Goal: Task Accomplishment & Management: Manage account settings

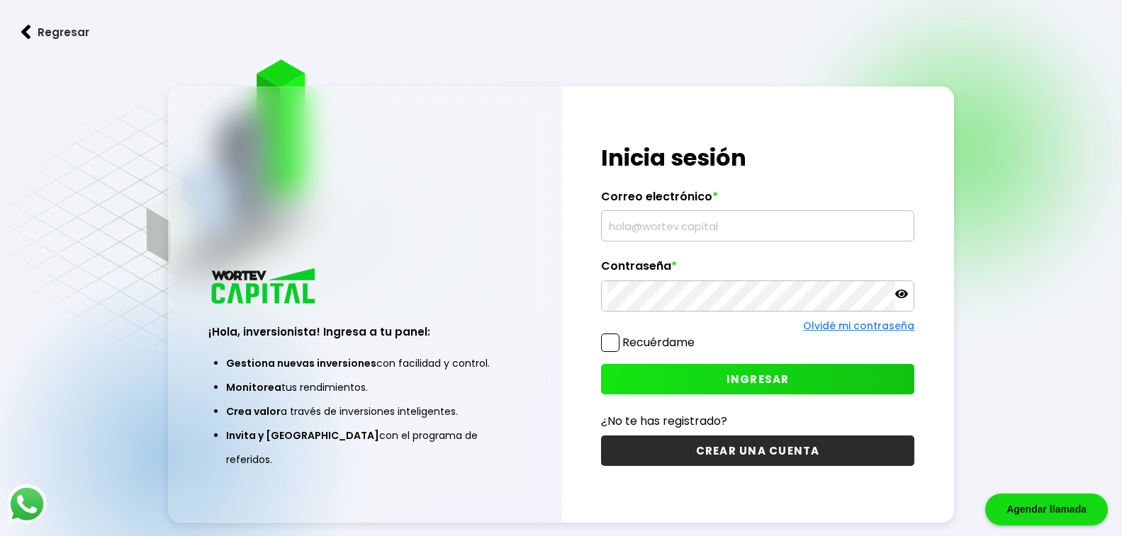
type input "[EMAIL_ADDRESS][DOMAIN_NAME]"
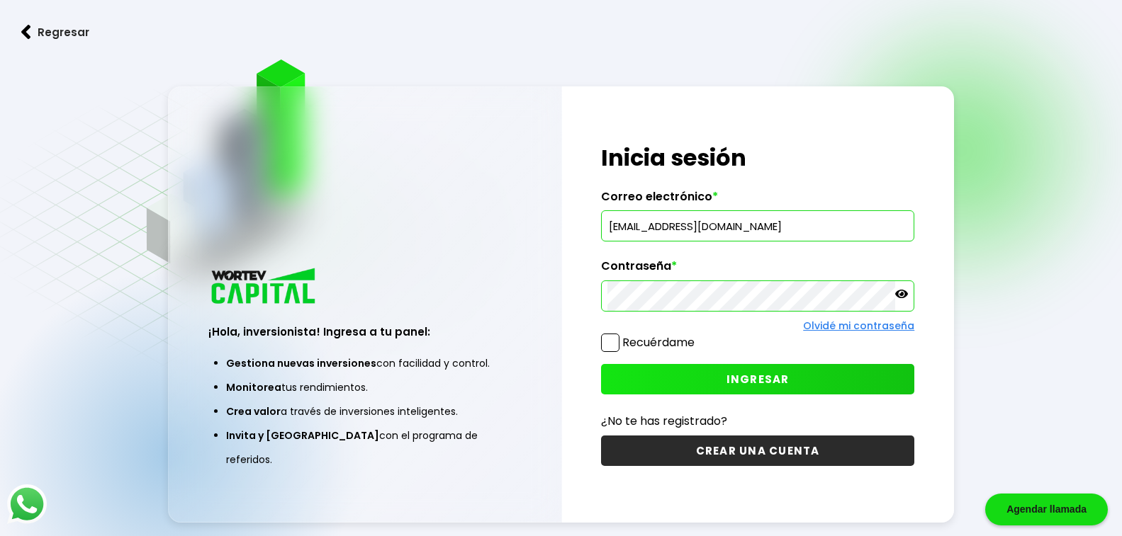
click at [899, 293] on icon at bounding box center [901, 294] width 13 height 13
click at [770, 375] on span "INGRESAR" at bounding box center [757, 379] width 63 height 15
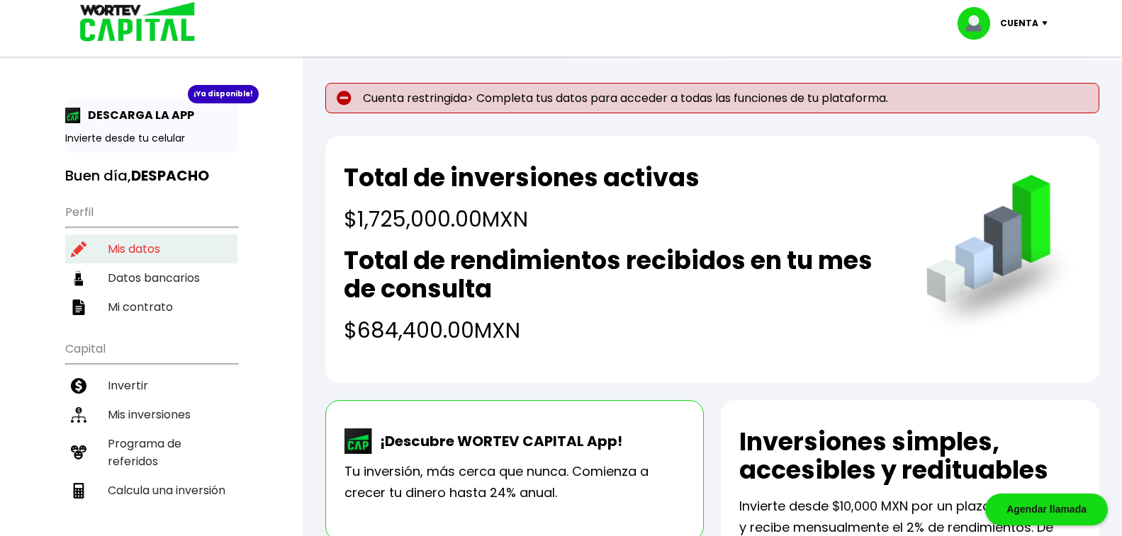
click at [120, 245] on li "Mis datos" at bounding box center [151, 249] width 172 height 29
select select "DF"
select select "Inbursa"
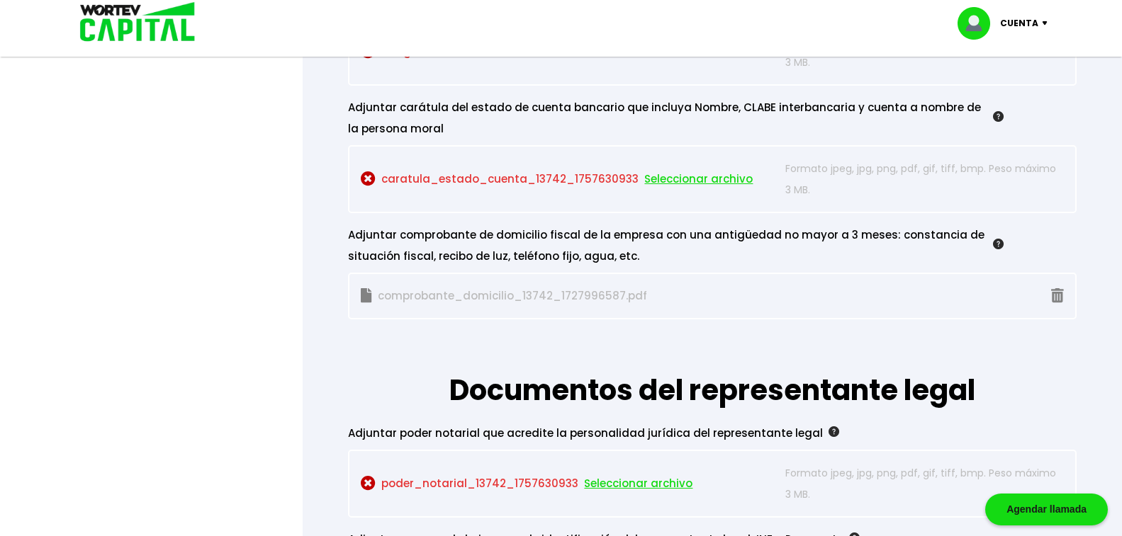
scroll to position [1425, 0]
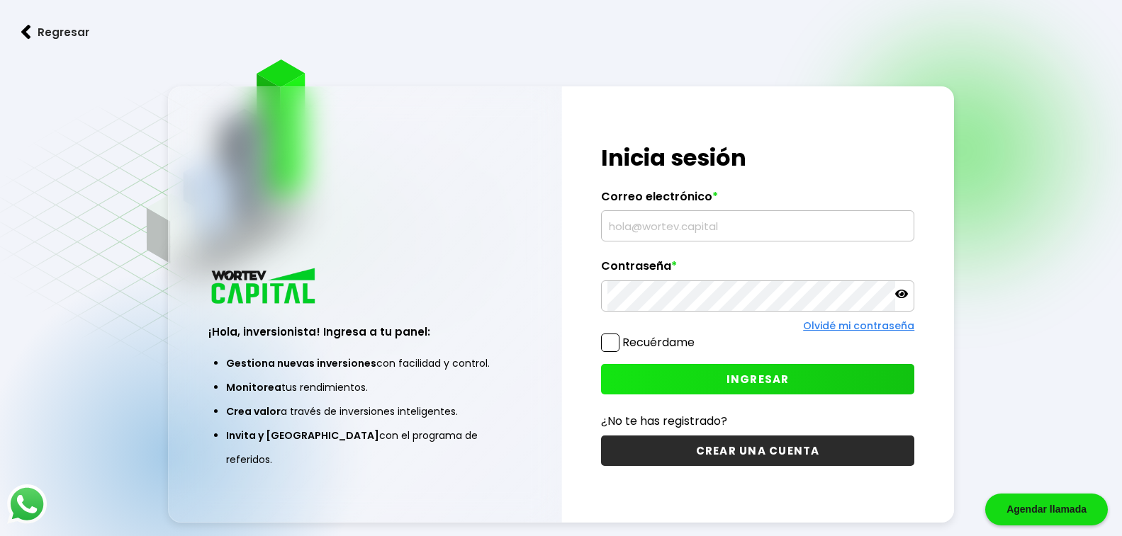
type input "[EMAIL_ADDRESS][DOMAIN_NAME]"
click at [731, 375] on span "INGRESAR" at bounding box center [757, 379] width 63 height 15
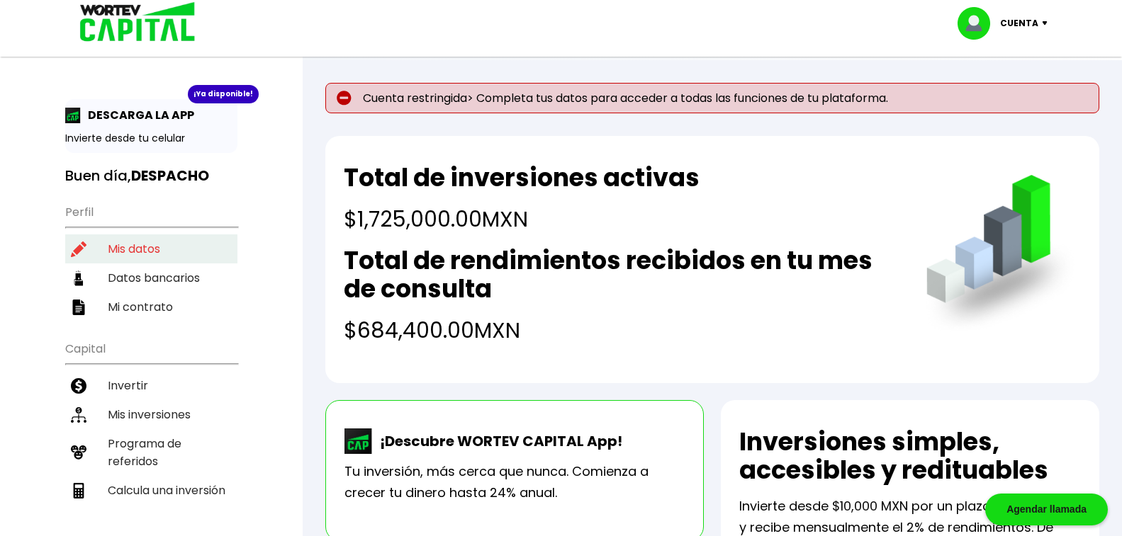
click at [137, 246] on li "Mis datos" at bounding box center [151, 249] width 172 height 29
select select "DF"
select select "Inbursa"
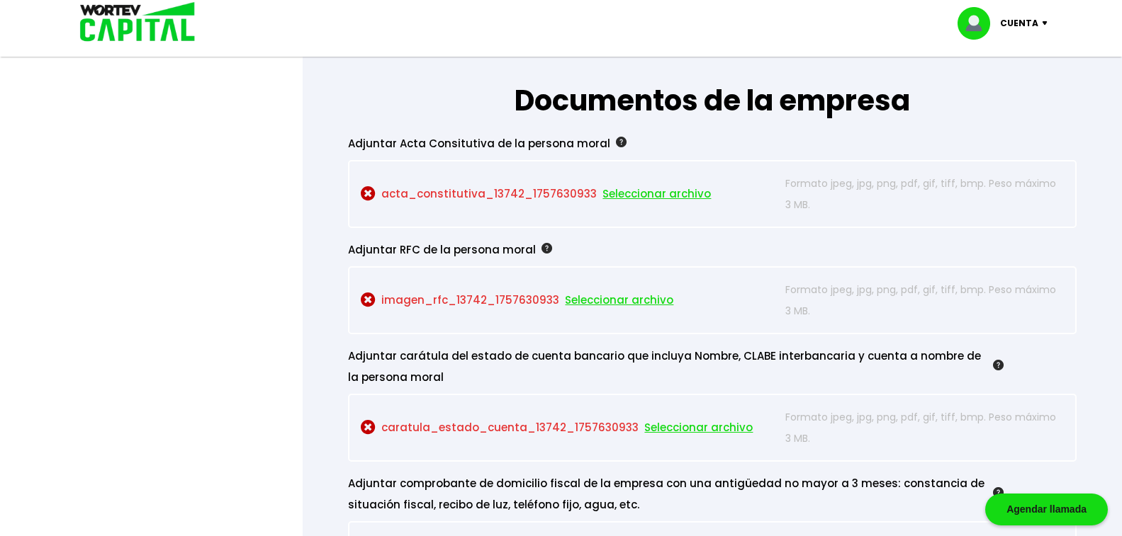
scroll to position [1232, 0]
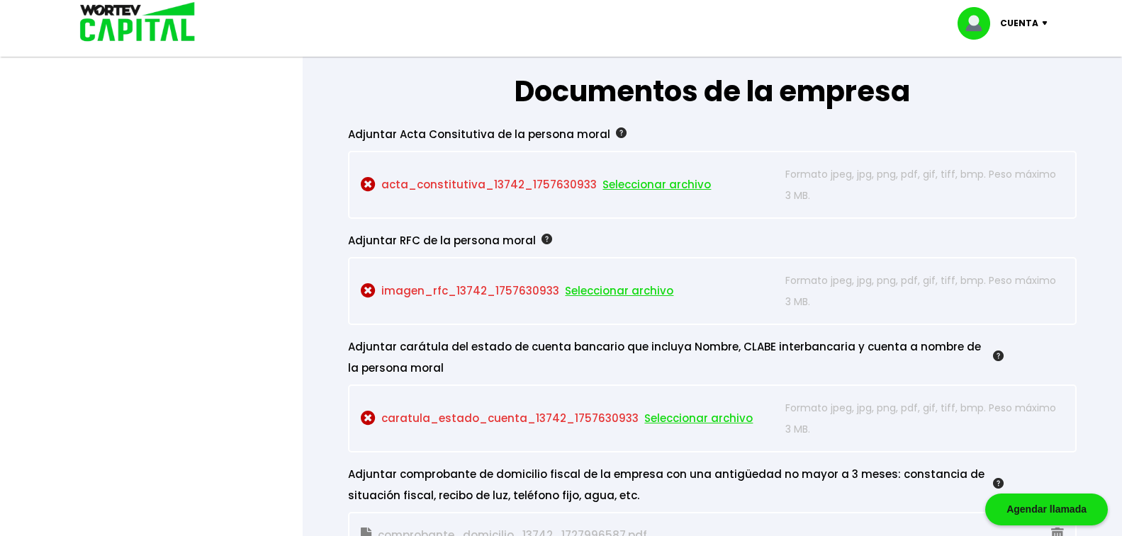
click at [627, 184] on span "Seleccionar archivo" at bounding box center [656, 184] width 108 height 21
click at [636, 182] on span "Seleccionar archivo" at bounding box center [656, 184] width 108 height 21
click at [634, 180] on span "Seleccionar archivo" at bounding box center [656, 184] width 108 height 21
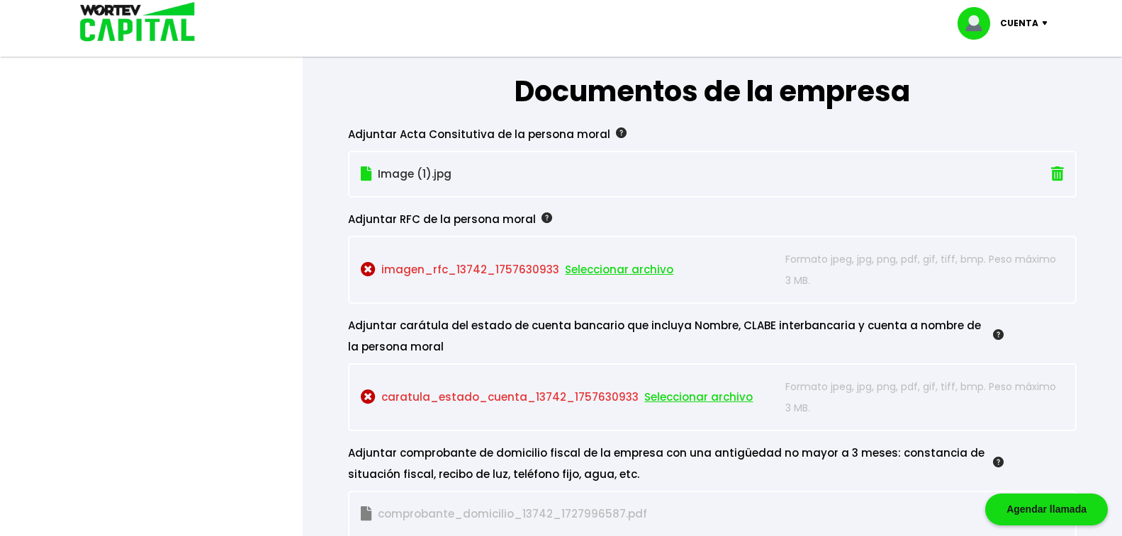
click at [1055, 175] on img at bounding box center [1057, 174] width 13 height 15
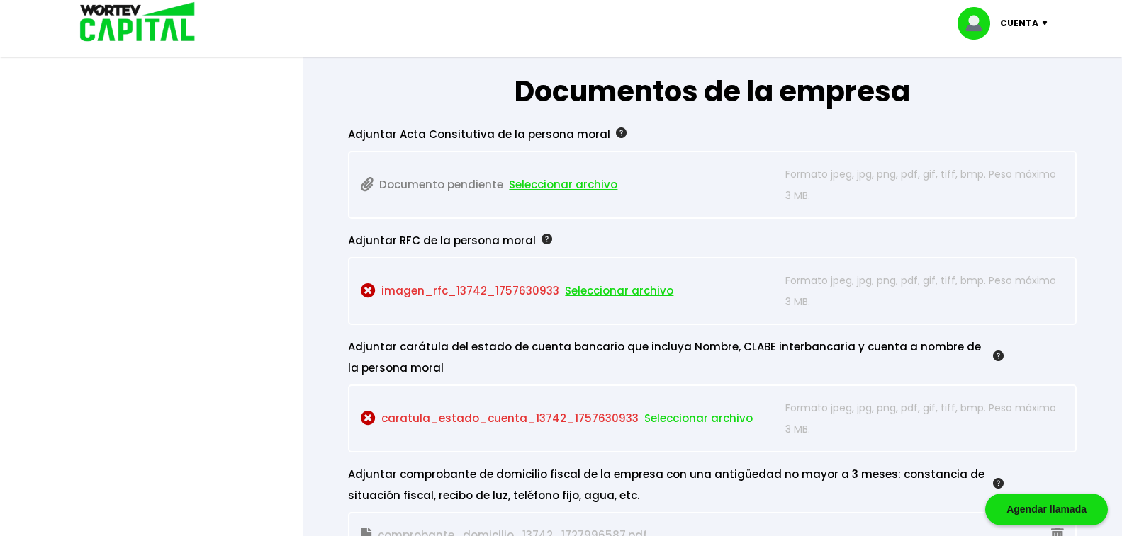
click at [556, 181] on span "Seleccionar archivo" at bounding box center [563, 184] width 108 height 21
click at [316, 275] on div "Regresar Guardado temporal Se hará un respaldo de tu progreso cada 30 segundos.…" at bounding box center [712, 436] width 819 height 3216
click at [433, 183] on p "Documento pendiente Seleccionar archivo" at bounding box center [569, 185] width 417 height 43
click at [616, 131] on img at bounding box center [621, 133] width 11 height 11
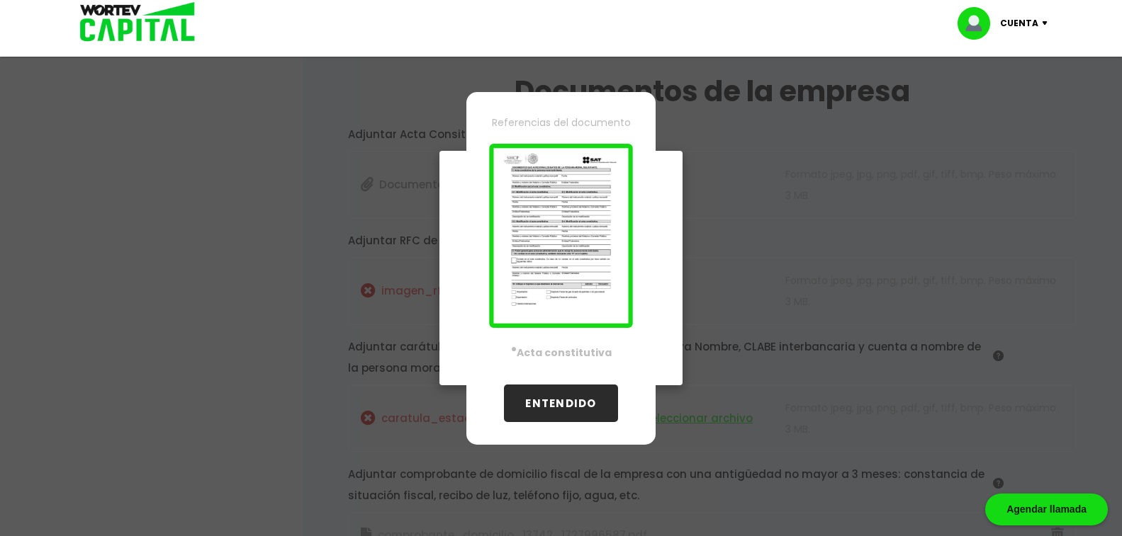
click at [563, 403] on button "ENTENDIDO" at bounding box center [560, 404] width 113 height 38
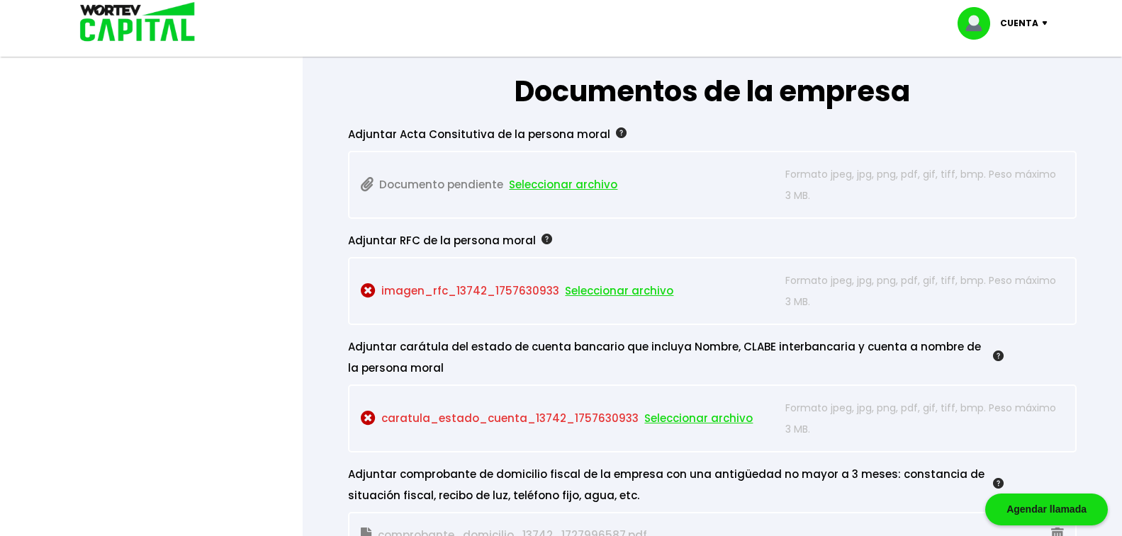
click at [616, 131] on img at bounding box center [621, 133] width 11 height 11
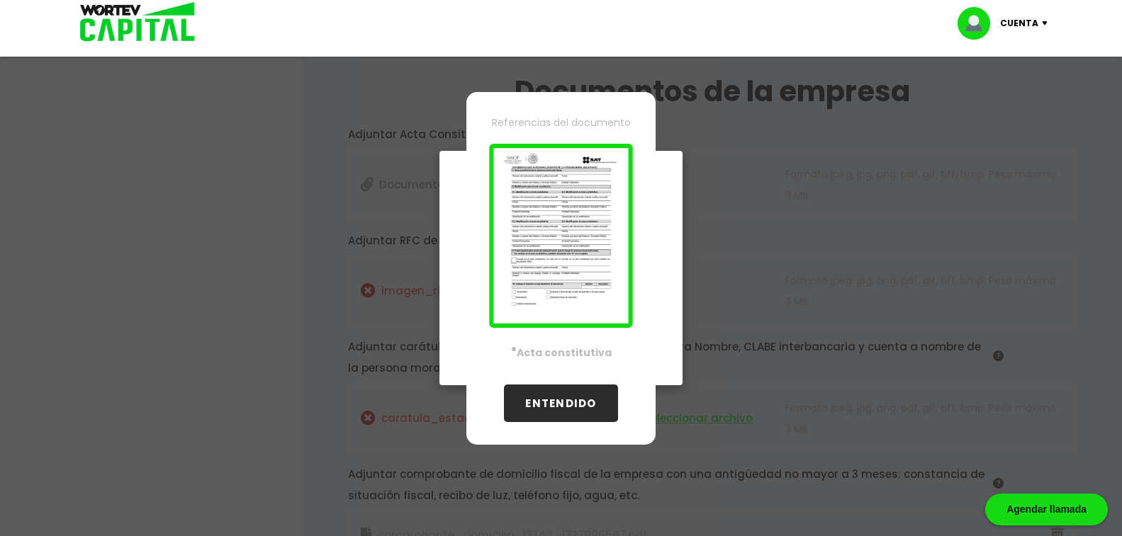
click at [554, 354] on b "· Acta constitutiva" at bounding box center [561, 351] width 101 height 25
click at [538, 398] on button "ENTENDIDO" at bounding box center [560, 404] width 113 height 38
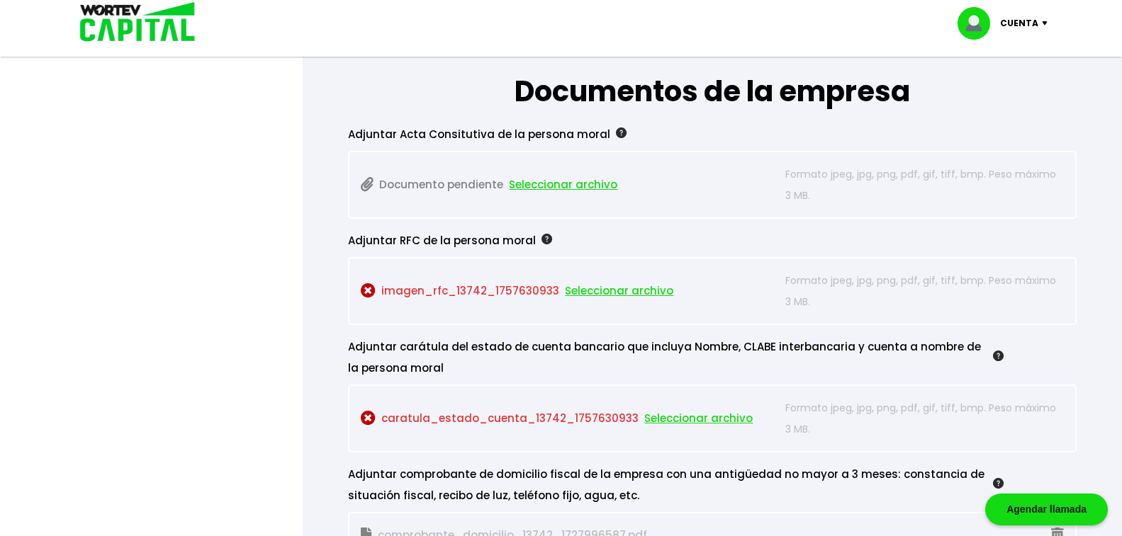
click at [365, 179] on img at bounding box center [367, 184] width 13 height 15
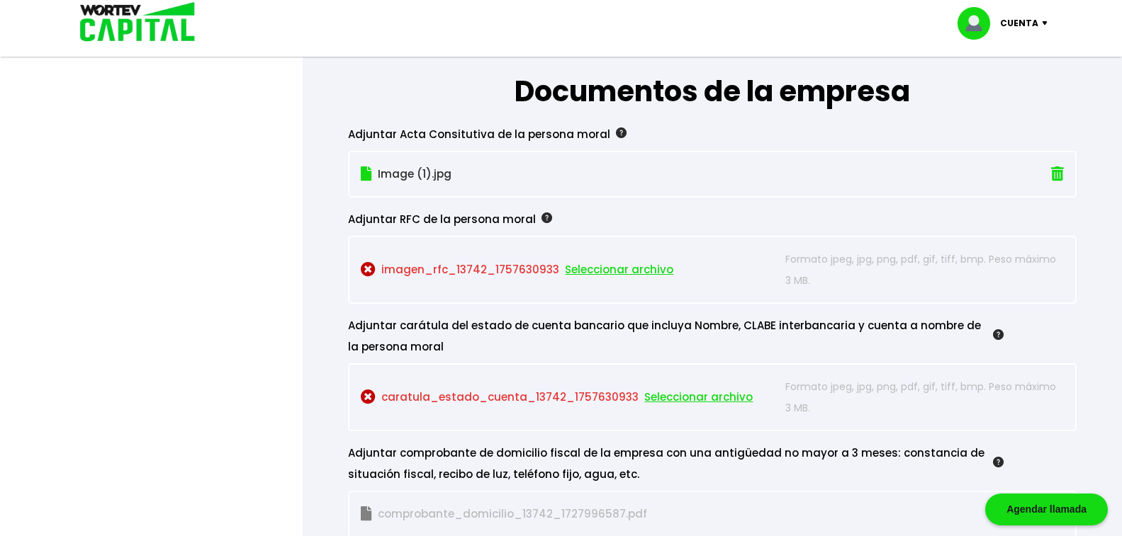
click at [393, 172] on p "Image (1).jpg" at bounding box center [657, 174] width 592 height 21
click at [395, 171] on p "Image (2).jpg" at bounding box center [657, 174] width 592 height 21
click at [399, 169] on p "Image (3).jpg" at bounding box center [657, 174] width 592 height 21
click at [387, 172] on p "Image (4).jpg" at bounding box center [657, 174] width 592 height 21
click at [404, 172] on p "Image (5).jpg" at bounding box center [657, 174] width 592 height 21
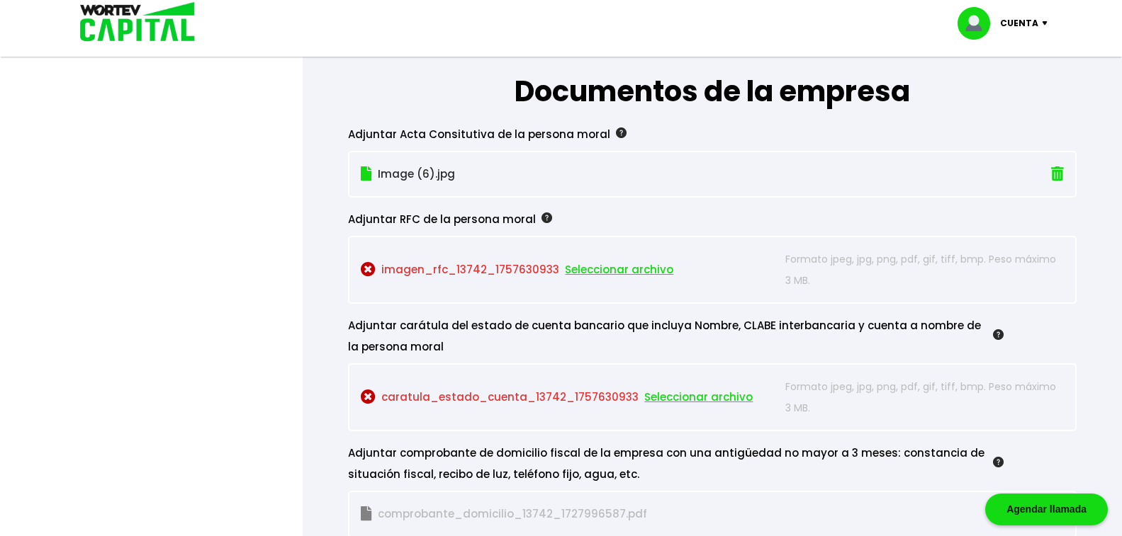
click at [401, 170] on p "Image (6).jpg" at bounding box center [657, 174] width 592 height 21
click at [401, 170] on p "Image (7).jpg" at bounding box center [657, 174] width 592 height 21
click at [419, 169] on p "Image (8).jpg" at bounding box center [657, 174] width 592 height 21
click at [388, 174] on p "Image (9).jpg" at bounding box center [657, 174] width 592 height 21
click at [402, 172] on p "Image (10).jpg" at bounding box center [657, 174] width 592 height 21
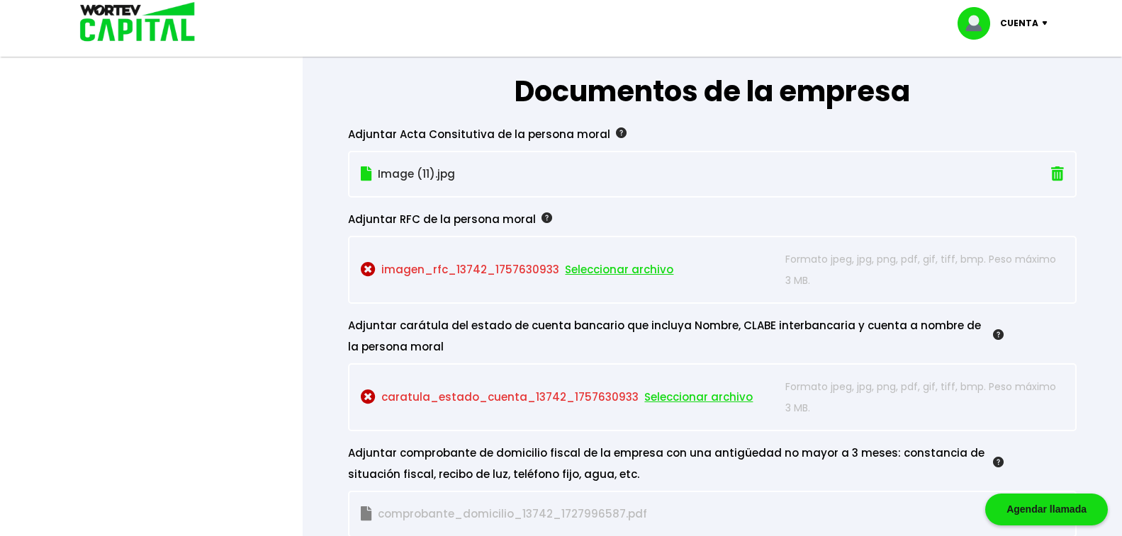
click at [397, 170] on p "Image (11).jpg" at bounding box center [657, 174] width 592 height 21
click at [405, 175] on p "Image (12).jpg" at bounding box center [657, 174] width 592 height 21
click at [411, 172] on p "Image (13).jpg" at bounding box center [657, 174] width 592 height 21
click at [415, 169] on p "Image (14).jpg" at bounding box center [657, 174] width 592 height 21
